Goal: Information Seeking & Learning: Learn about a topic

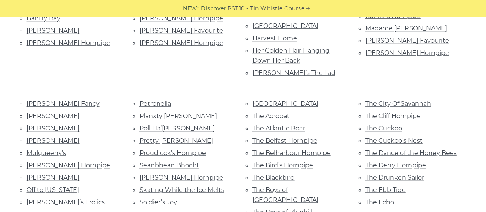
scroll to position [294, 0]
click at [288, 208] on link "The Boys of Bluehill" at bounding box center [283, 211] width 60 height 7
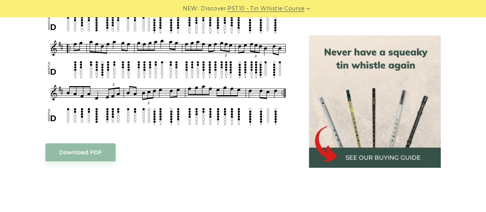
scroll to position [519, 0]
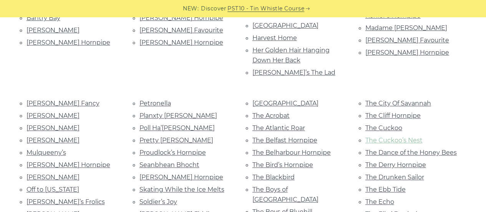
click at [415, 137] on link "The Cuckoo’s Nest" at bounding box center [394, 140] width 57 height 7
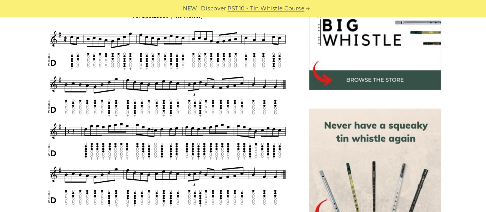
scroll to position [267, 0]
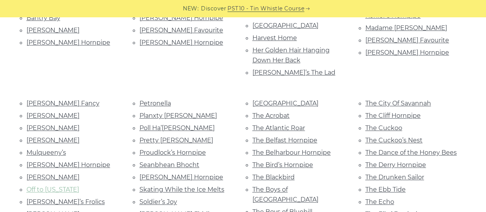
click at [64, 186] on link "Off to [US_STATE]" at bounding box center [53, 189] width 53 height 7
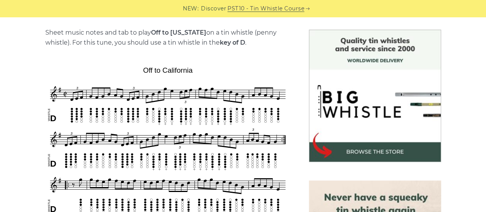
scroll to position [192, 0]
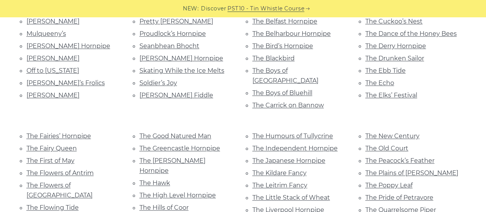
scroll to position [422, 0]
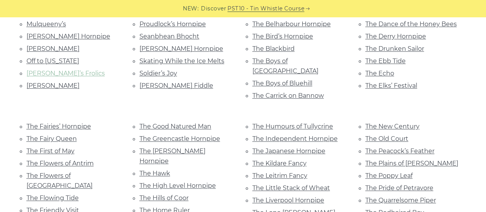
click at [63, 70] on link "Pachelbel’s Frolics" at bounding box center [66, 73] width 78 height 7
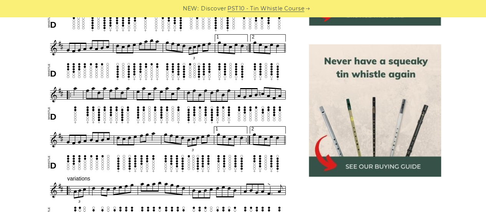
scroll to position [328, 0]
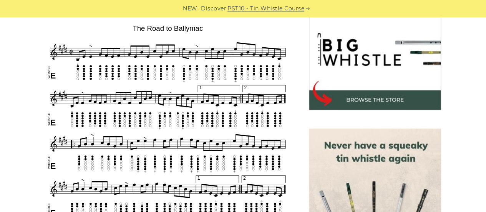
scroll to position [238, 0]
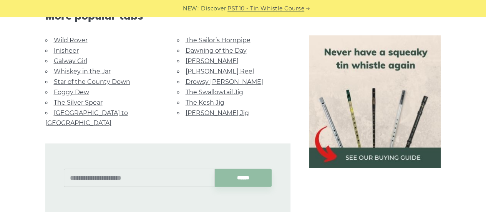
scroll to position [971, 0]
click at [210, 102] on link "The Kesh Jig" at bounding box center [205, 102] width 39 height 7
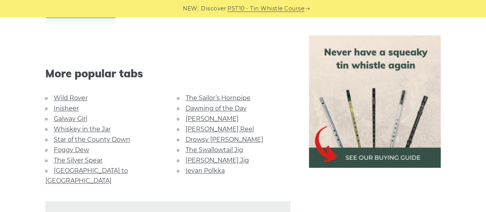
scroll to position [397, 0]
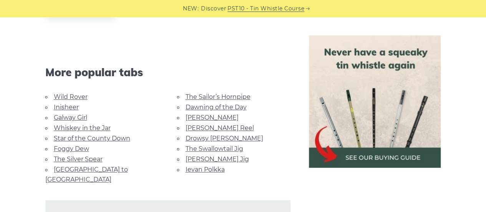
click at [103, 137] on link "Star of the County Down" at bounding box center [92, 138] width 77 height 7
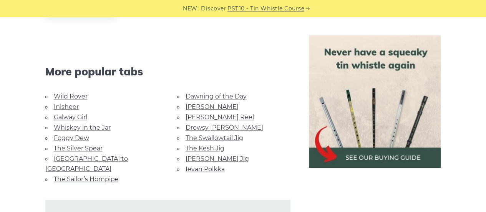
scroll to position [473, 0]
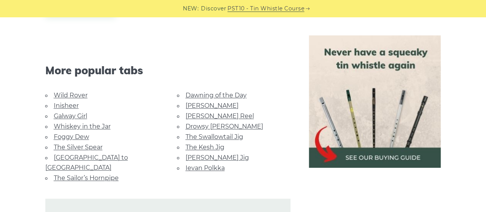
click at [103, 154] on link "[GEOGRAPHIC_DATA] to [GEOGRAPHIC_DATA]" at bounding box center [86, 162] width 83 height 17
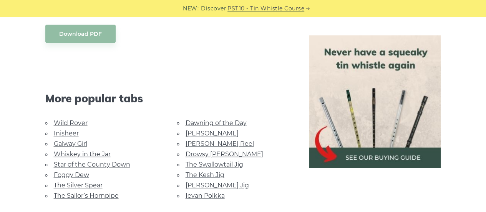
scroll to position [406, 0]
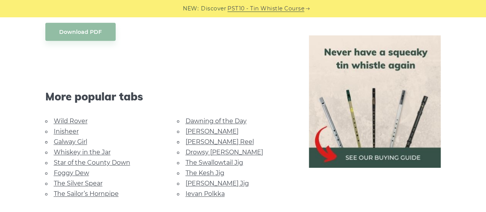
click at [219, 138] on link "[PERSON_NAME] Reel" at bounding box center [220, 141] width 68 height 7
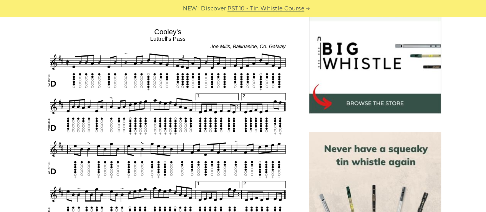
scroll to position [240, 0]
